Goal: Information Seeking & Learning: Learn about a topic

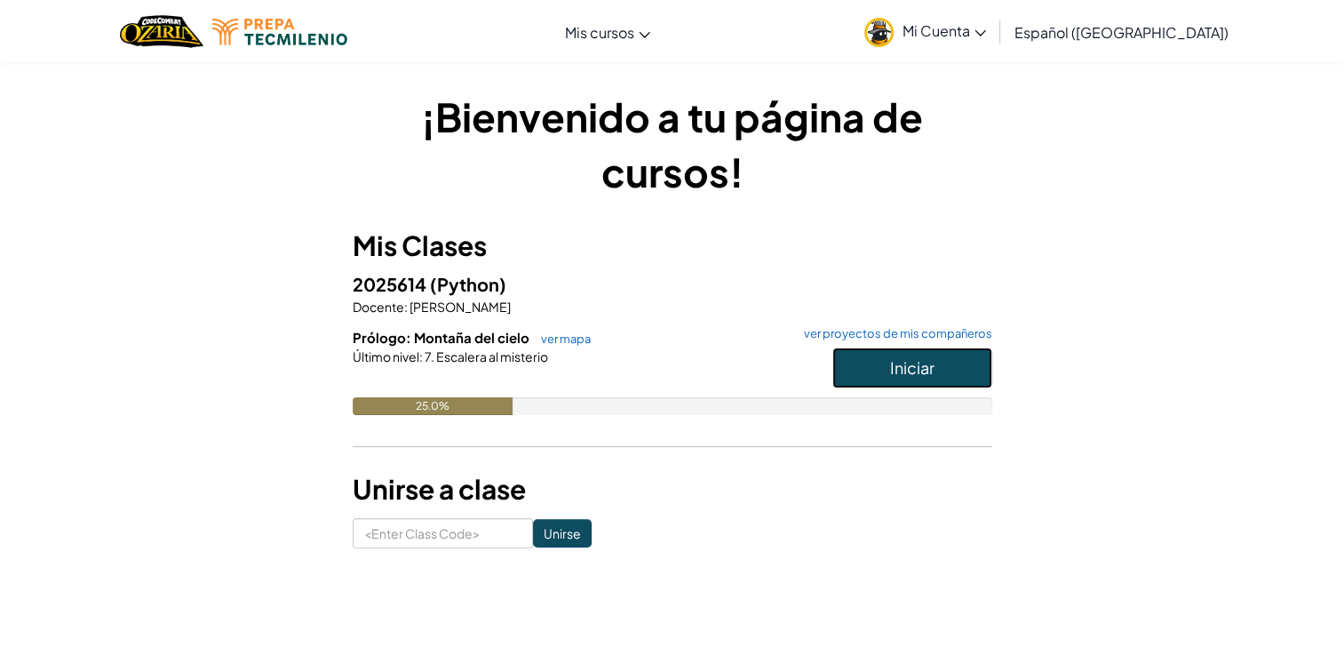
drag, startPoint x: 872, startPoint y: 363, endPoint x: 881, endPoint y: 393, distance: 31.5
click at [874, 377] on button "Iniciar" at bounding box center [912, 367] width 160 height 41
click at [984, 328] on link "ver proyectos de mis compañeros" at bounding box center [893, 334] width 197 height 12
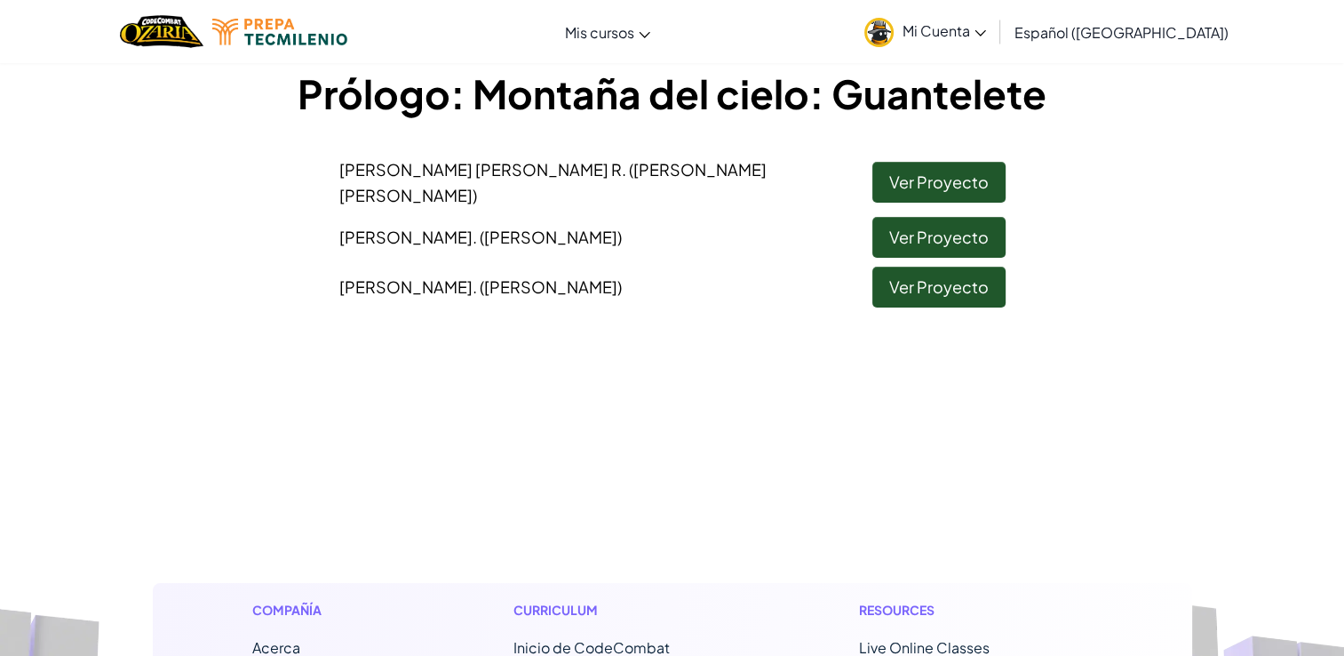
scroll to position [89, 0]
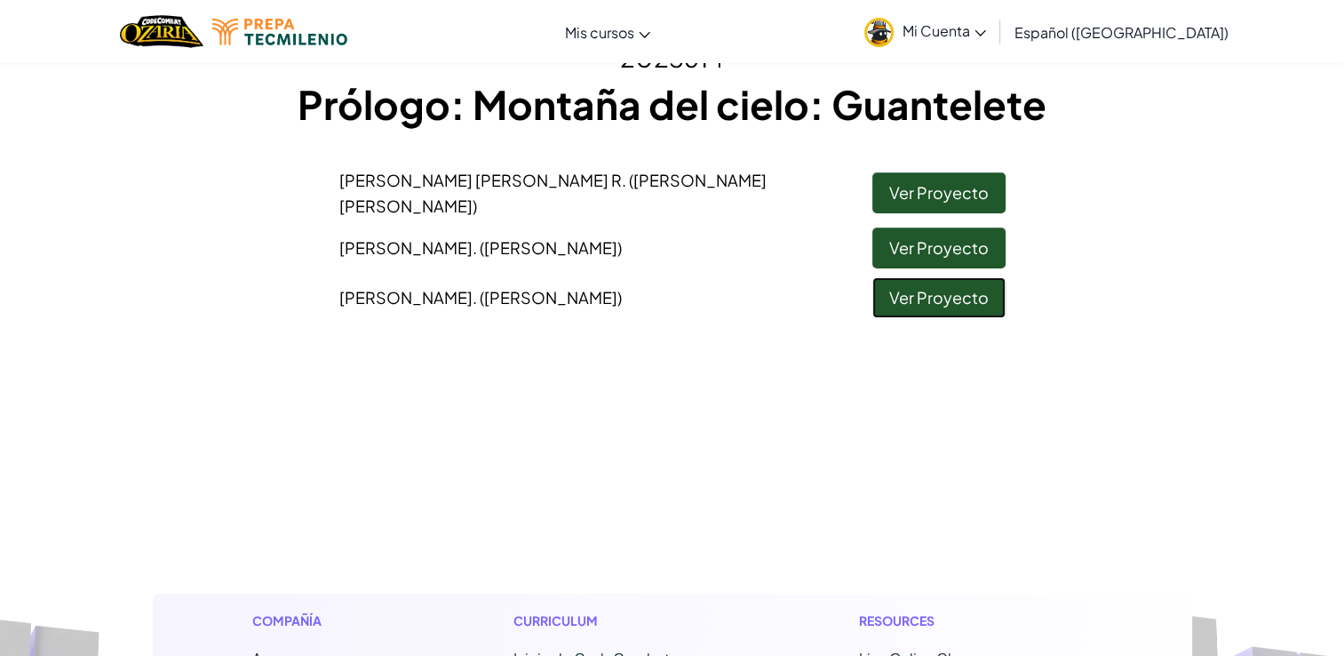
click at [929, 304] on link "Ver Proyecto" at bounding box center [938, 297] width 133 height 41
